Goal: Task Accomplishment & Management: Use online tool/utility

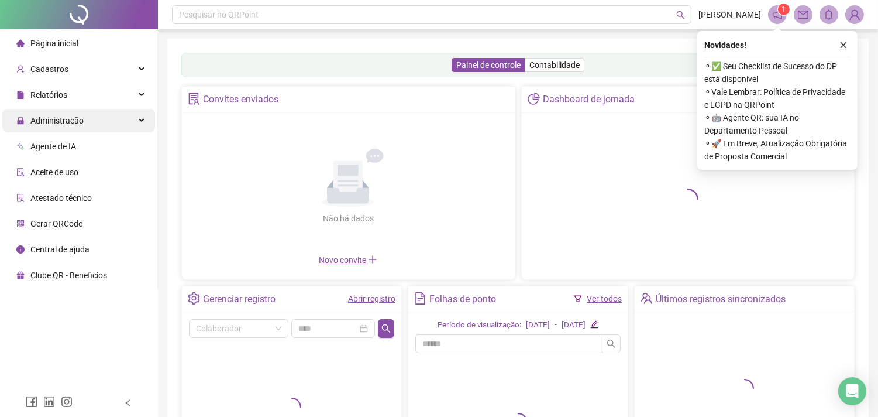
click at [142, 118] on div "Administração" at bounding box center [78, 120] width 153 height 23
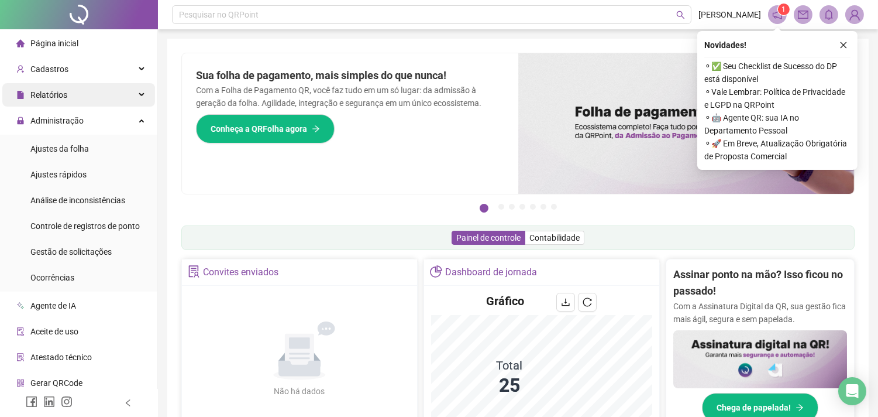
click at [140, 95] on icon at bounding box center [143, 95] width 6 height 0
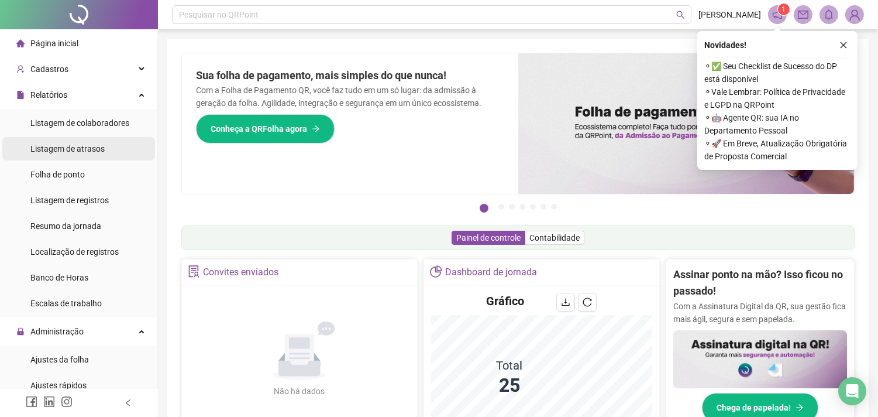
click at [87, 149] on span "Listagem de atrasos" at bounding box center [67, 148] width 74 height 9
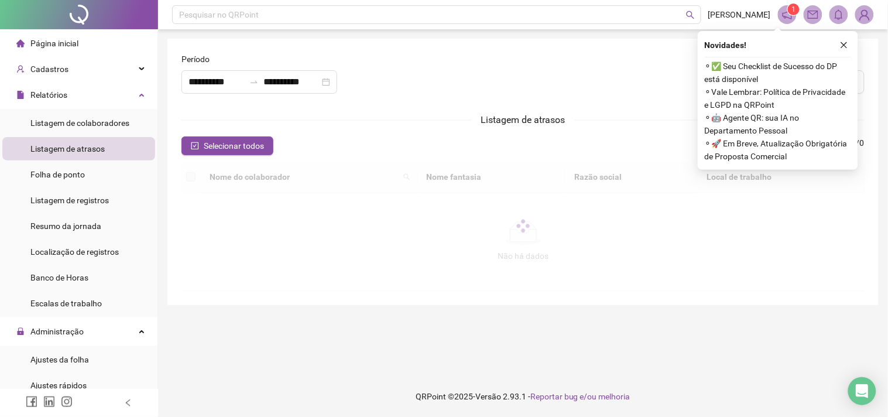
type input "**********"
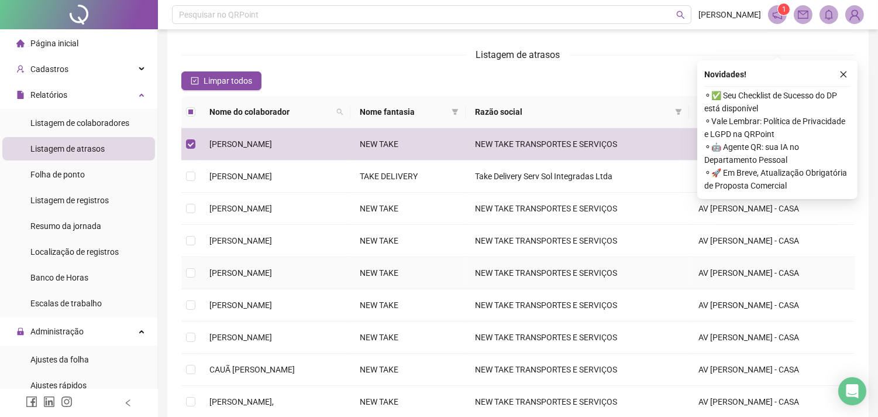
scroll to position [130, 0]
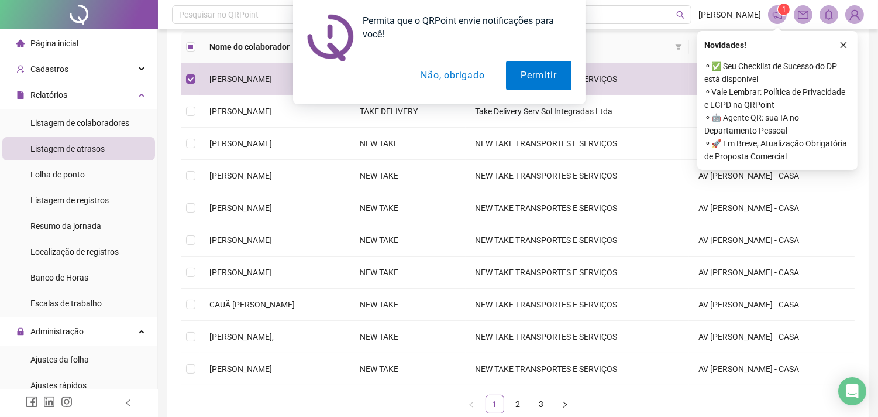
click at [462, 73] on button "Não, obrigado" at bounding box center [452, 75] width 93 height 29
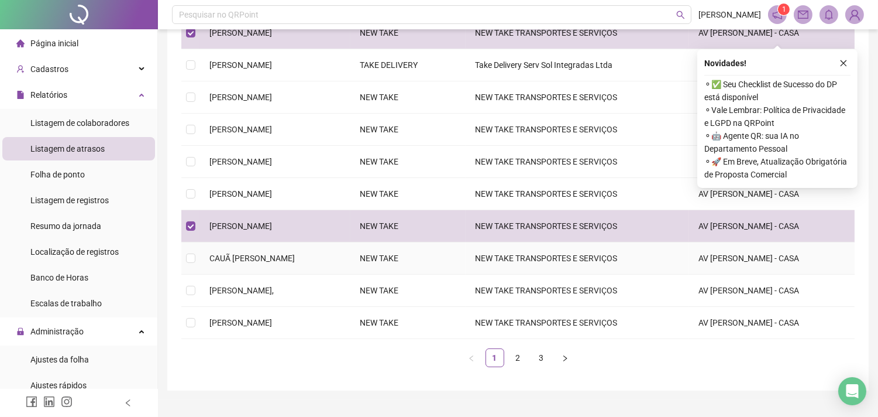
scroll to position [195, 0]
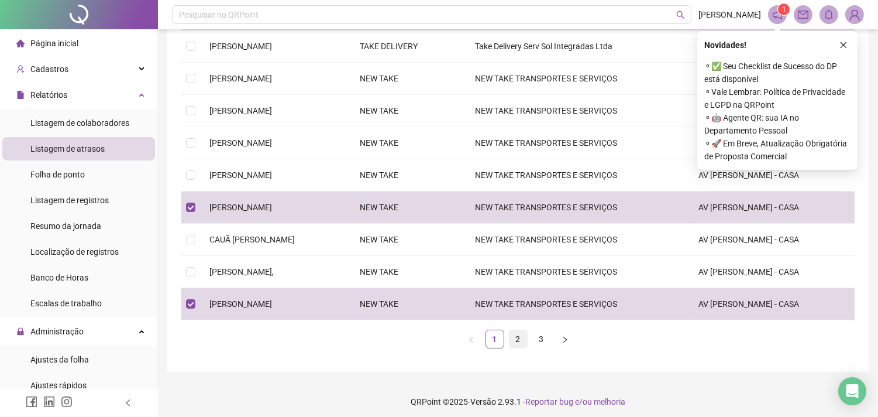
click at [521, 341] on link "2" at bounding box center [519, 339] width 18 height 18
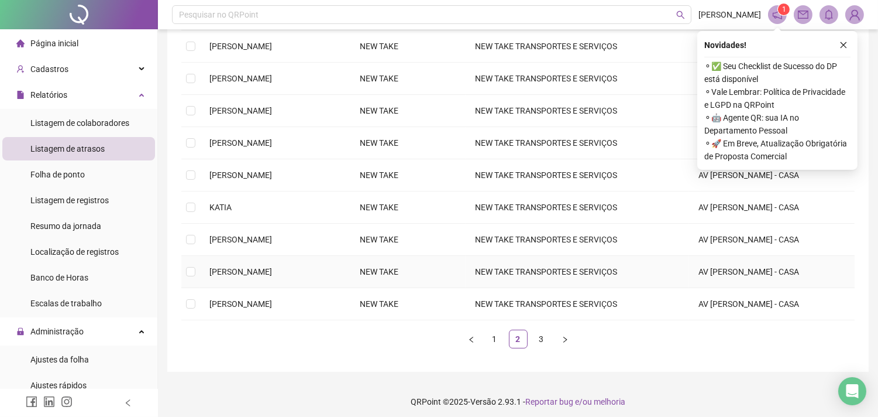
click at [199, 273] on td at bounding box center [190, 272] width 19 height 32
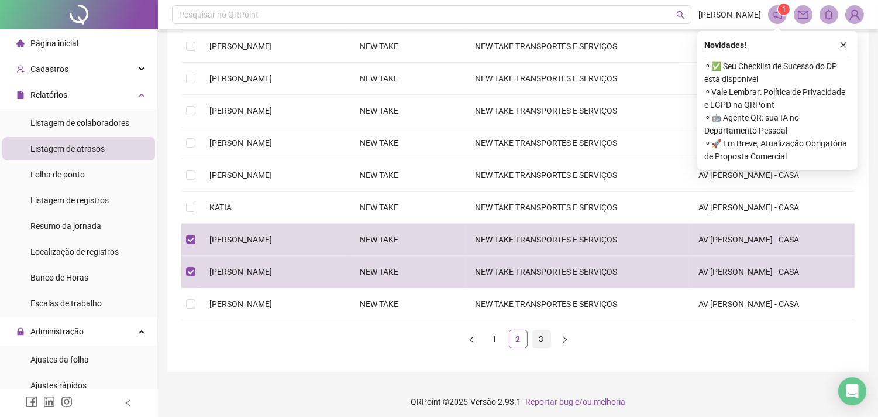
click at [542, 341] on link "3" at bounding box center [542, 339] width 18 height 18
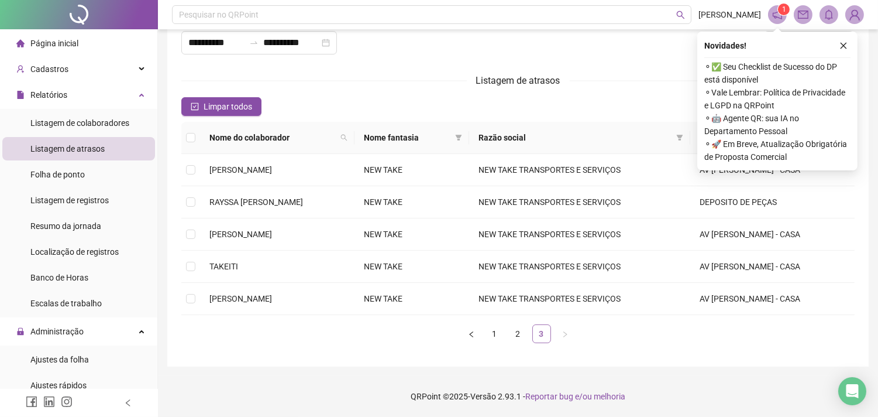
scroll to position [39, 0]
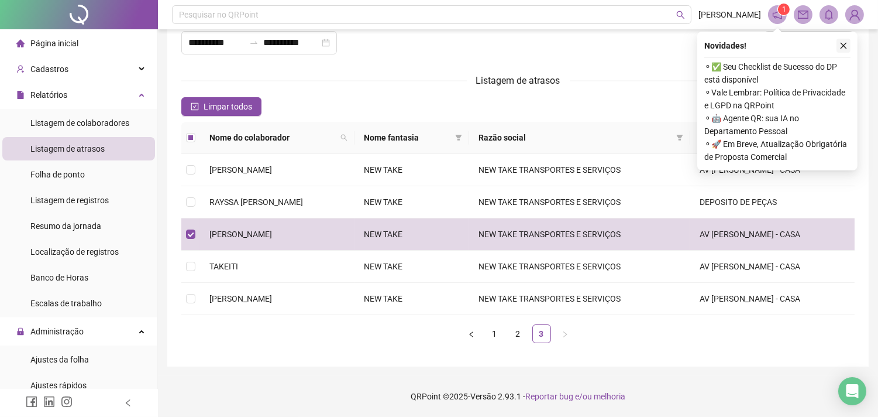
click at [847, 44] on icon "close" at bounding box center [844, 46] width 8 height 8
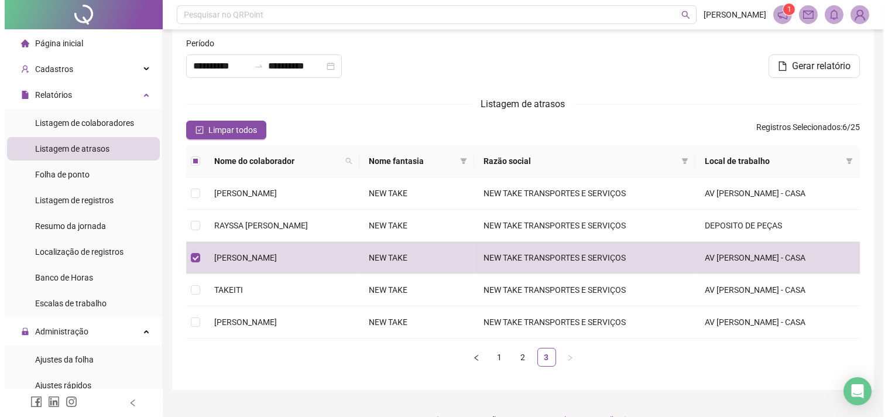
scroll to position [0, 0]
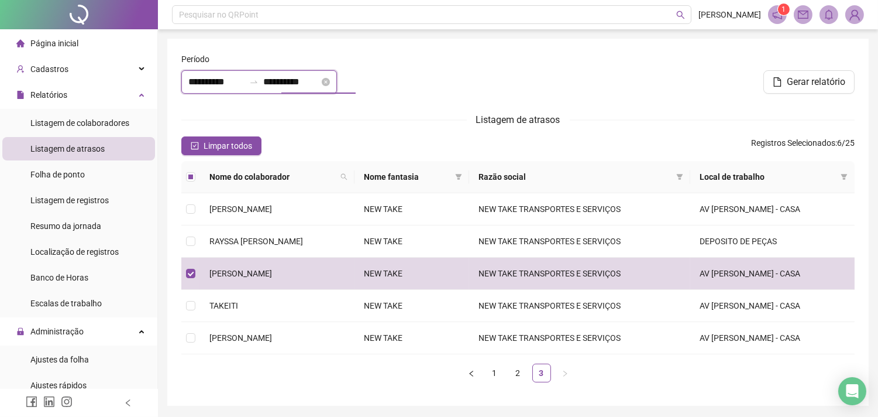
click at [315, 80] on input "**********" at bounding box center [291, 82] width 56 height 14
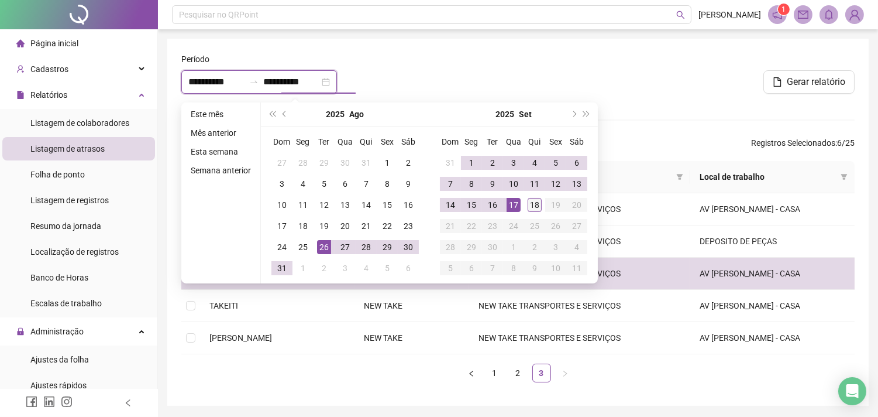
type input "**********"
click at [533, 205] on div "18" at bounding box center [535, 205] width 14 height 14
type input "**********"
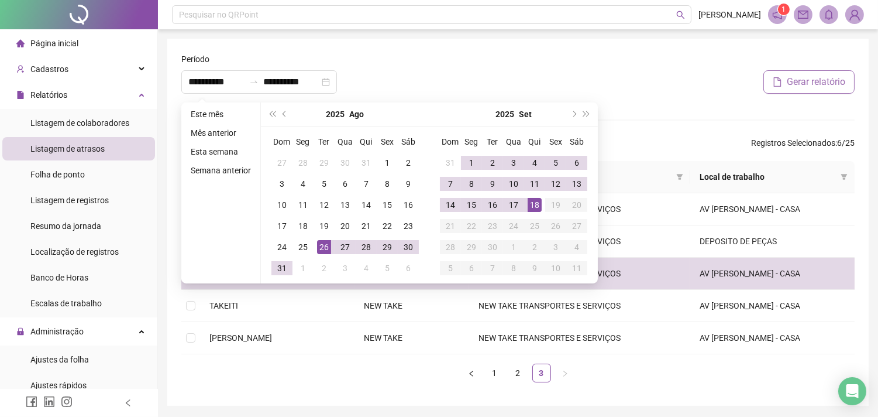
click at [809, 83] on span "Gerar relatório" at bounding box center [816, 82] width 59 height 14
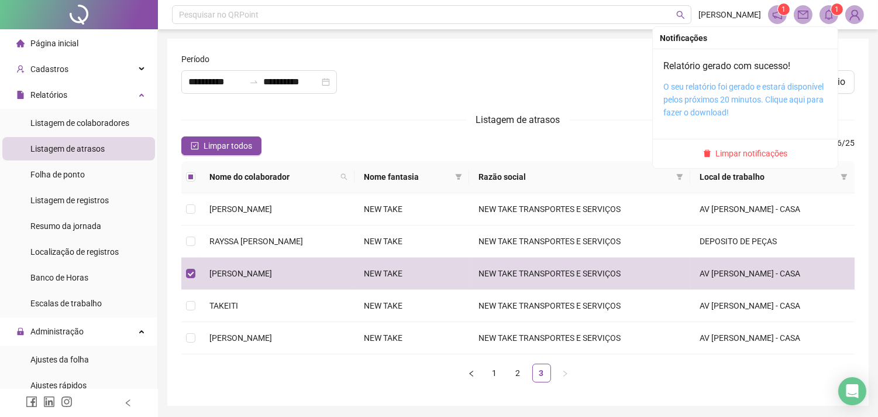
click at [760, 97] on link "O seu relatório foi gerado e estará disponível pelos próximos 20 minutos. Cliqu…" at bounding box center [744, 99] width 160 height 35
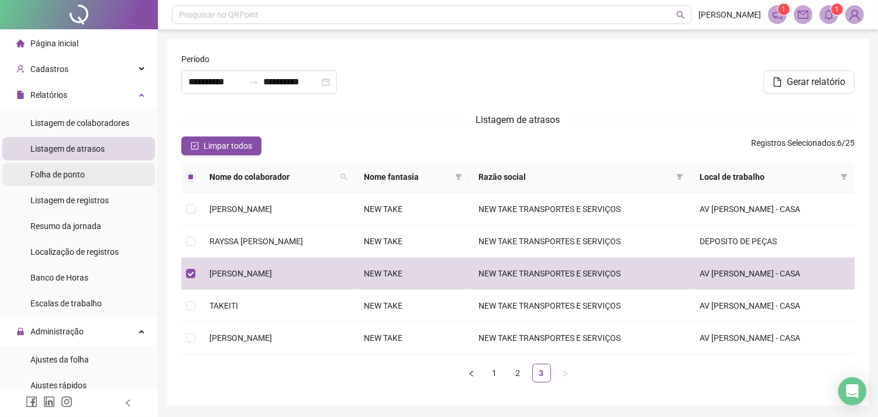
click at [84, 174] on span "Folha de ponto" at bounding box center [57, 174] width 54 height 9
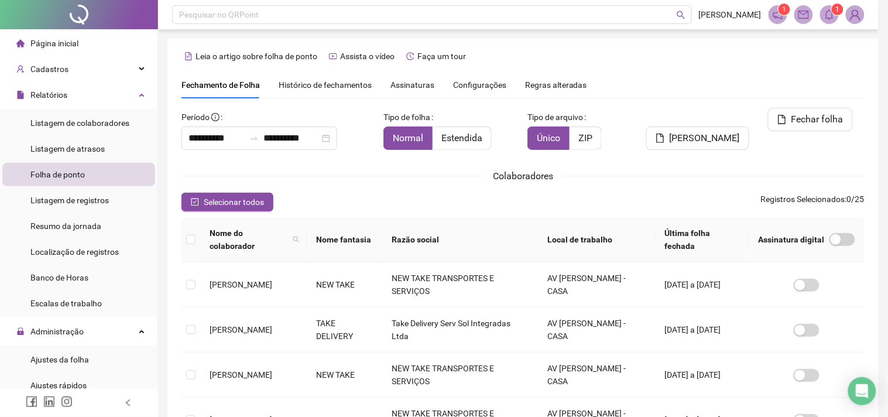
type input "**********"
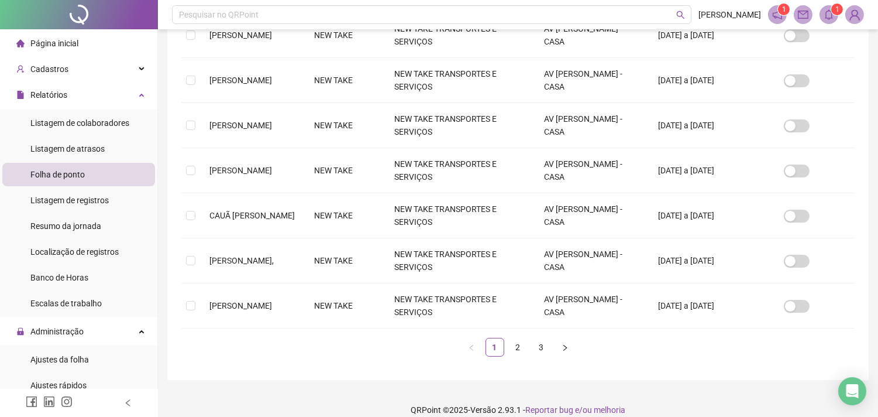
scroll to position [398, 0]
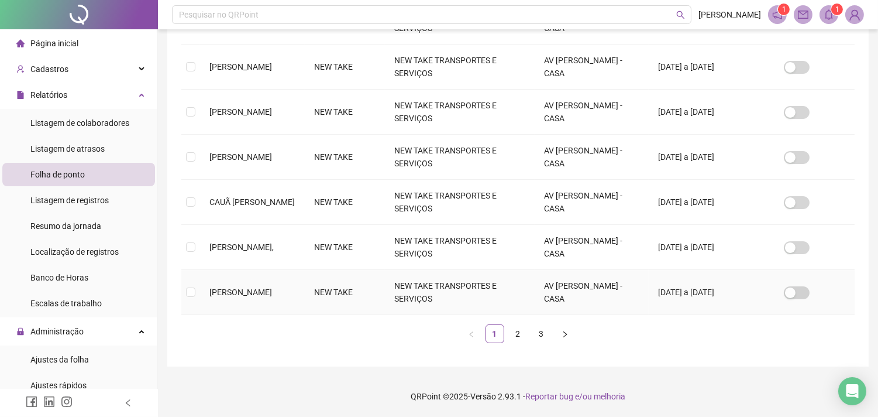
click at [196, 291] on td at bounding box center [190, 292] width 19 height 45
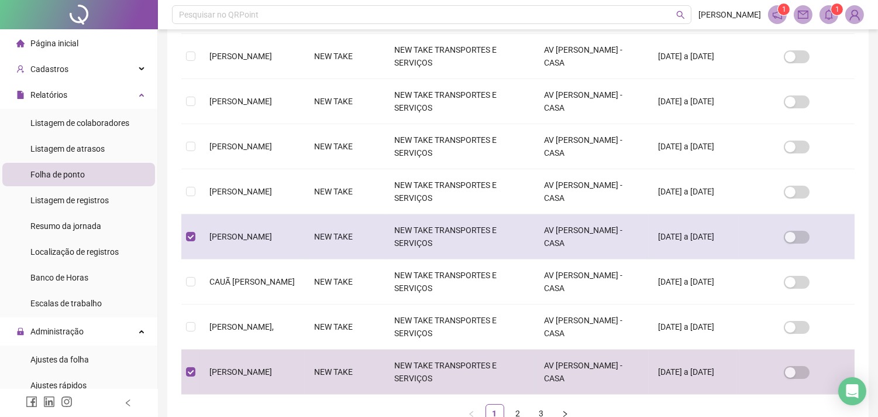
scroll to position [356, 0]
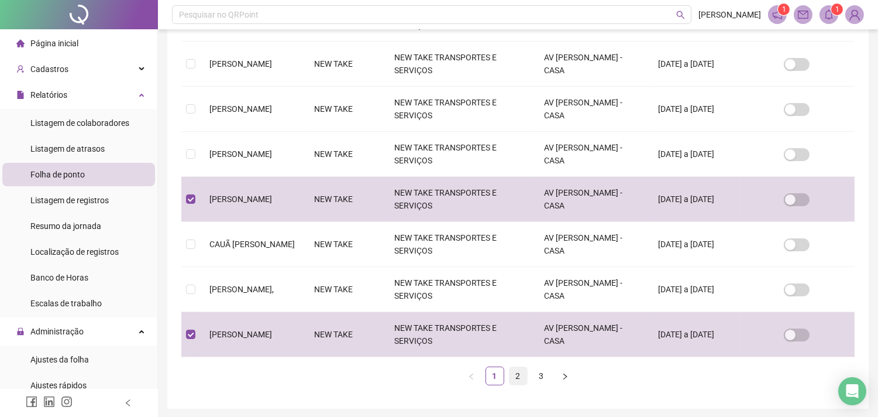
click at [517, 378] on link "2" at bounding box center [519, 376] width 18 height 18
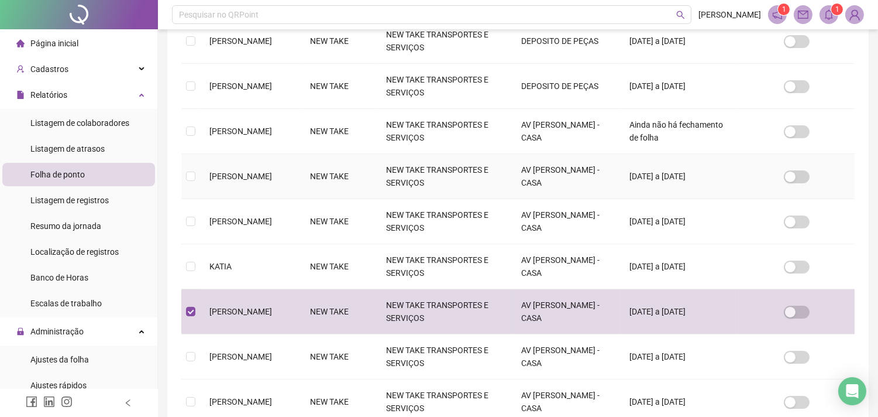
scroll to position [291, 0]
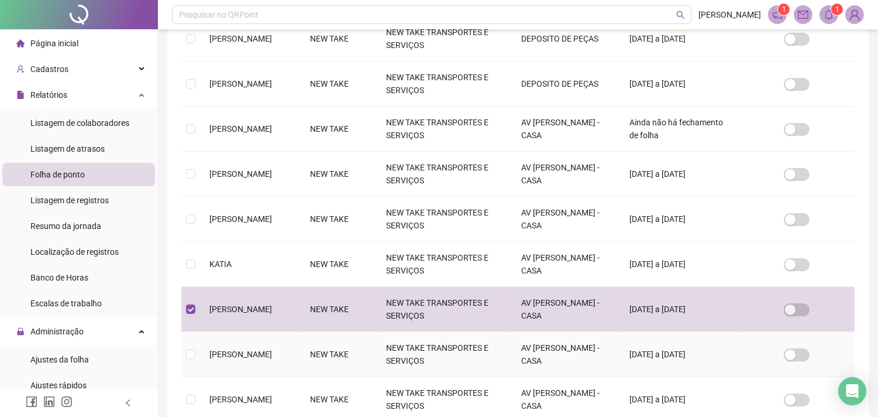
click at [196, 353] on td at bounding box center [190, 354] width 19 height 45
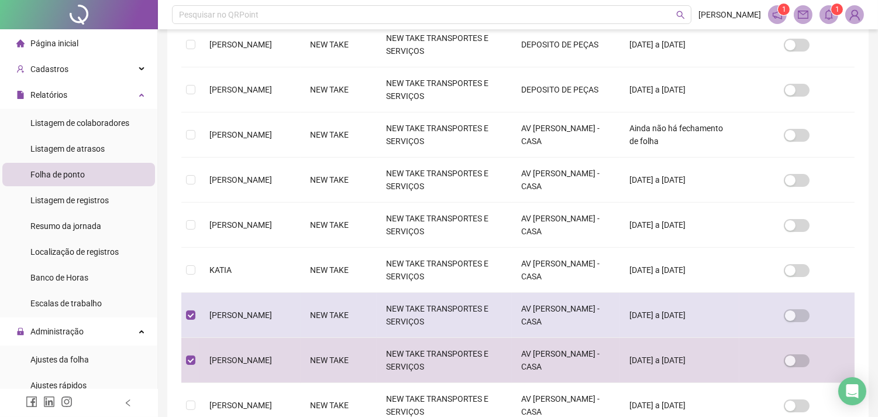
scroll to position [356, 0]
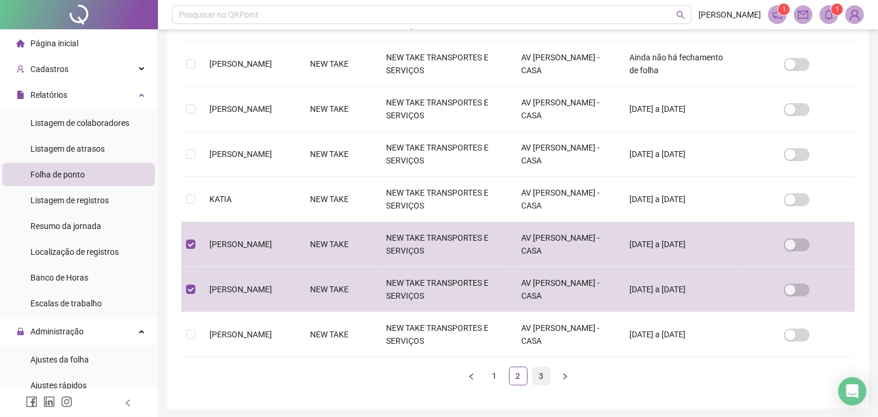
click at [540, 373] on link "3" at bounding box center [542, 376] width 18 height 18
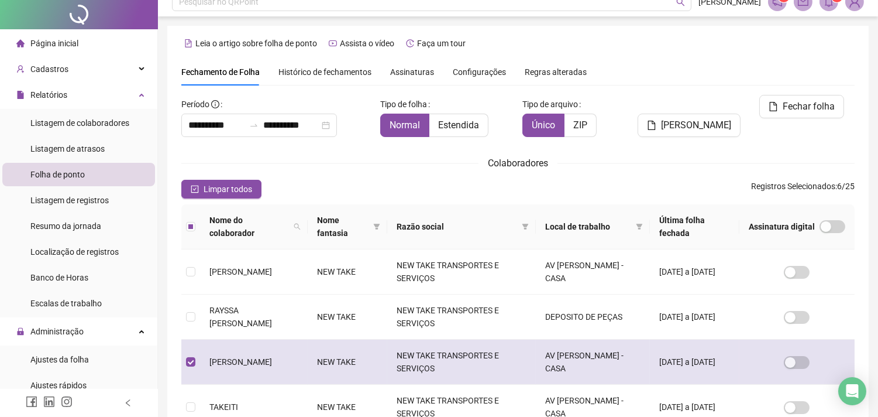
scroll to position [0, 0]
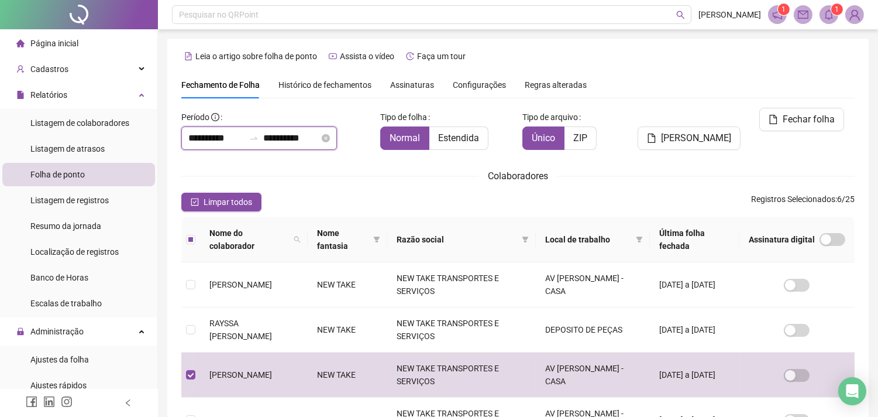
click at [311, 142] on input "**********" at bounding box center [291, 138] width 56 height 14
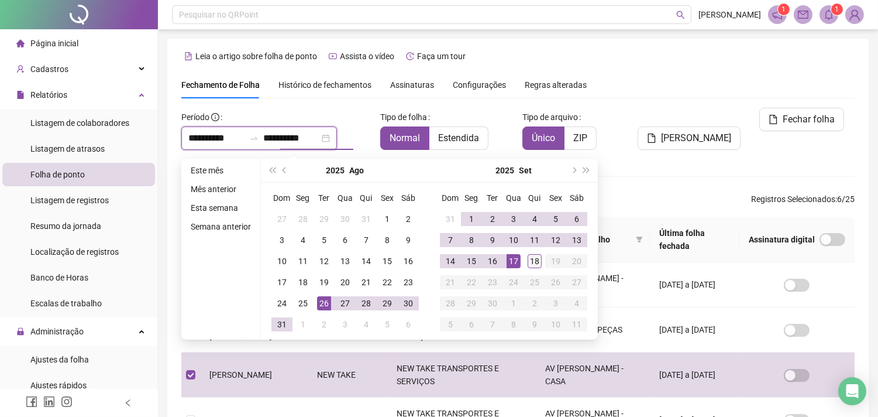
type input "**********"
click at [535, 258] on div "18" at bounding box center [535, 261] width 14 height 14
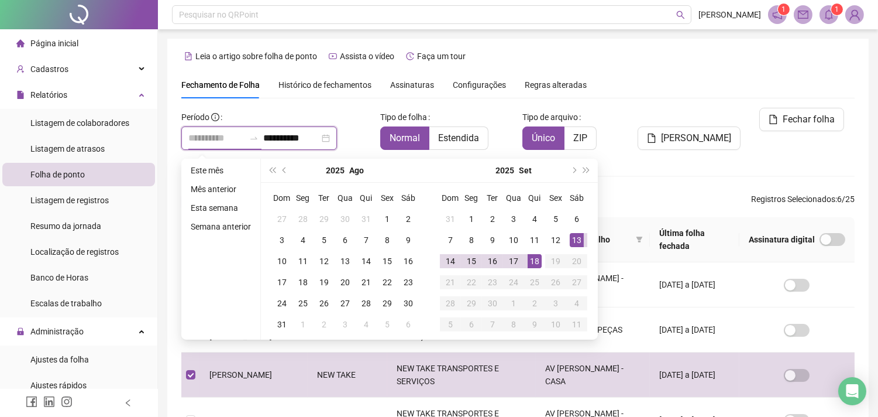
type input "**********"
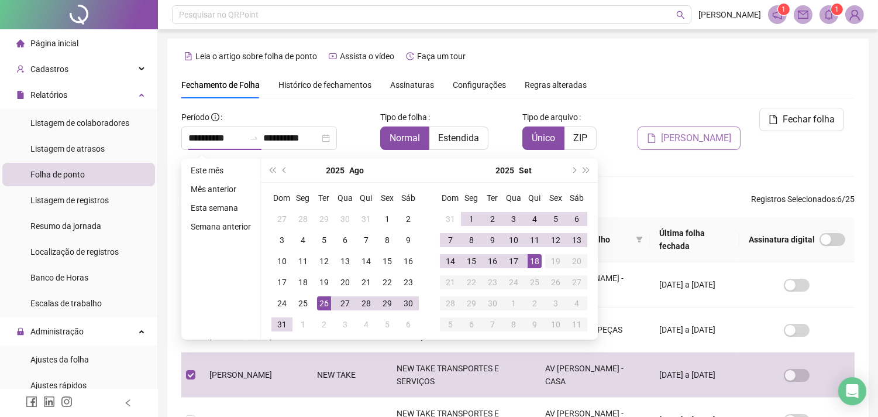
click at [703, 118] on div "Gerar espelho" at bounding box center [689, 133] width 114 height 51
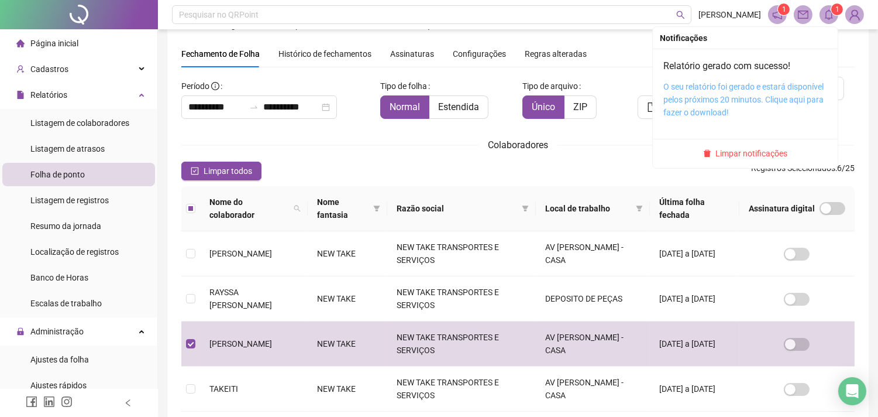
click at [768, 94] on link "O seu relatório foi gerado e estará disponível pelos próximos 20 minutos. Cliqu…" at bounding box center [744, 99] width 160 height 35
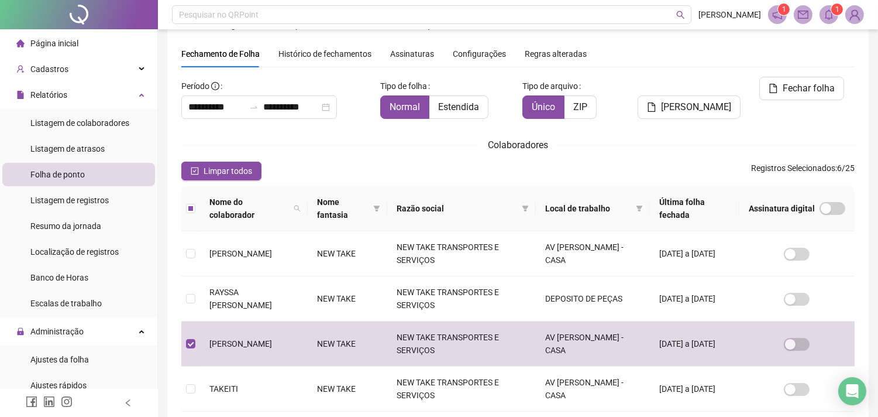
click at [80, 173] on span "Folha de ponto" at bounding box center [57, 174] width 54 height 9
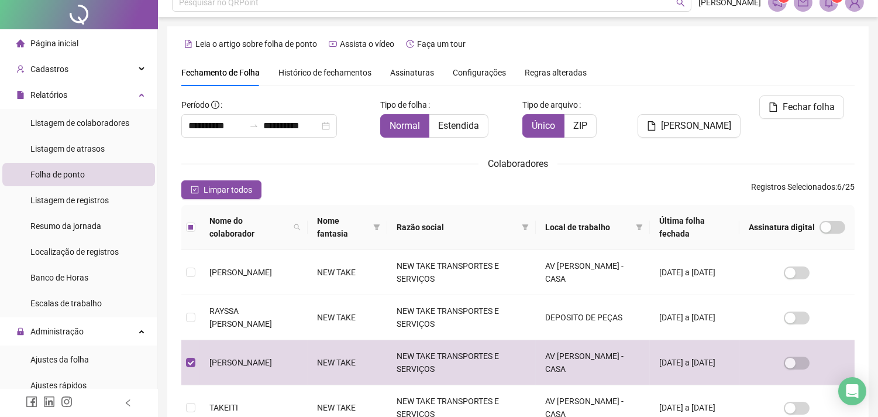
scroll to position [0, 0]
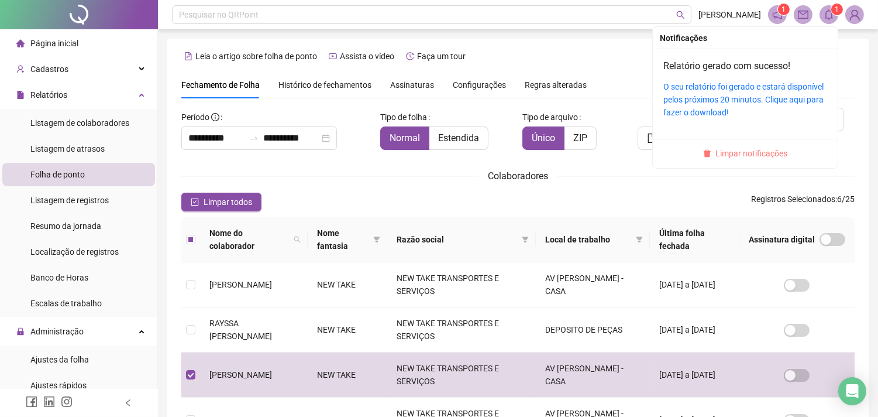
click at [743, 150] on span "Limpar notificações" at bounding box center [752, 153] width 72 height 13
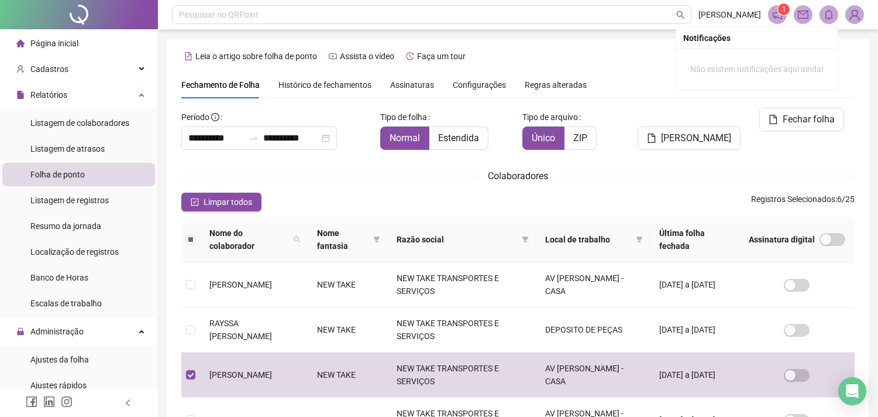
scroll to position [31, 0]
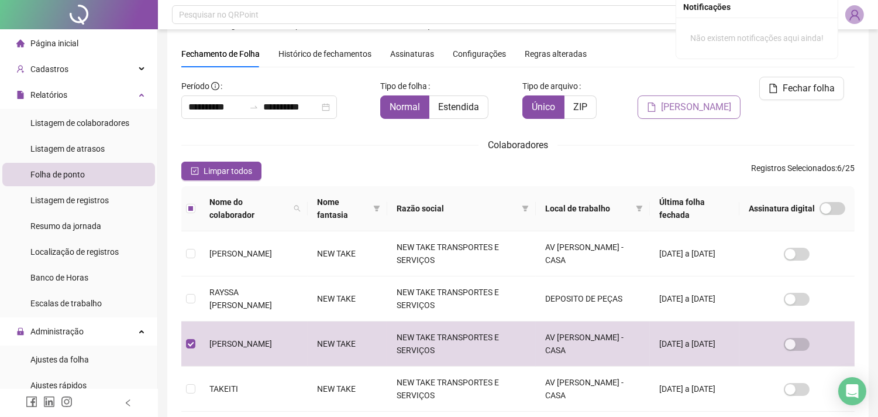
click at [693, 100] on span "Gerar espelho" at bounding box center [696, 107] width 70 height 14
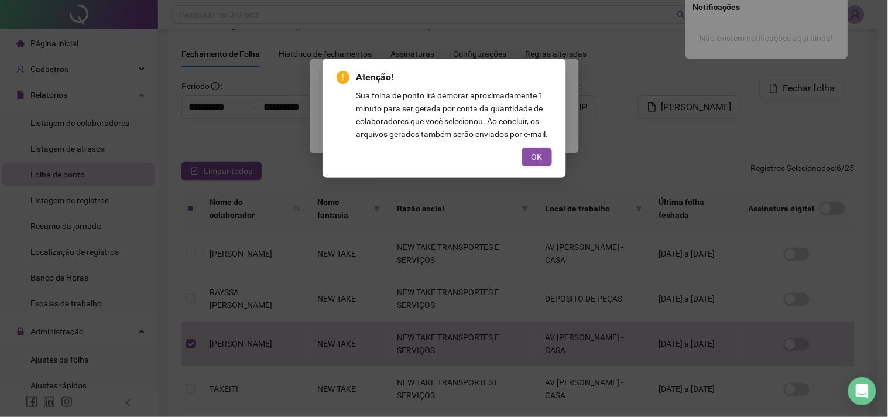
click at [539, 153] on span "OK" at bounding box center [536, 156] width 11 height 13
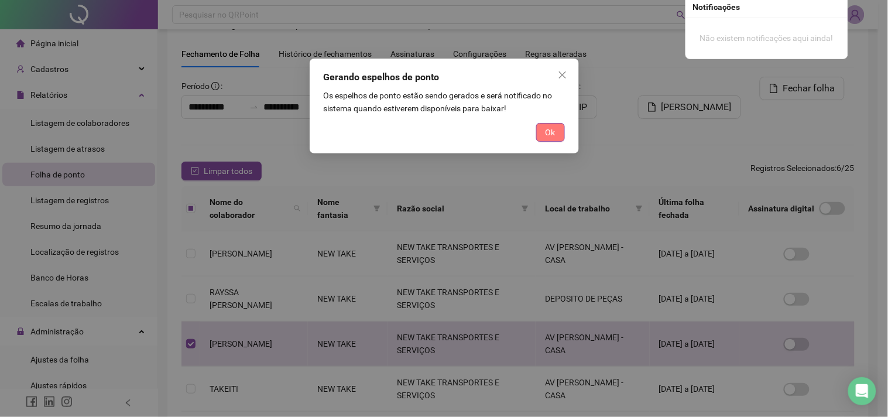
click at [550, 130] on span "Ok" at bounding box center [550, 132] width 10 height 13
